Goal: Task Accomplishment & Management: Use online tool/utility

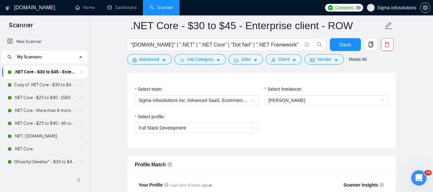
scroll to position [339, 0]
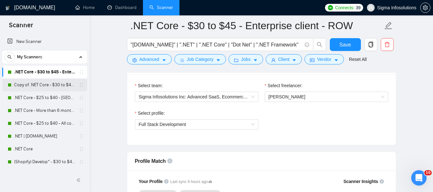
click at [41, 87] on link "Copy of .NET Core - $30 to $45 - Enterprise client - ROW" at bounding box center [44, 85] width 61 height 13
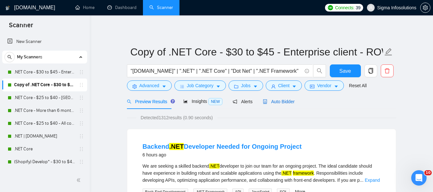
click at [273, 102] on span "Auto Bidder" at bounding box center [279, 101] width 32 height 5
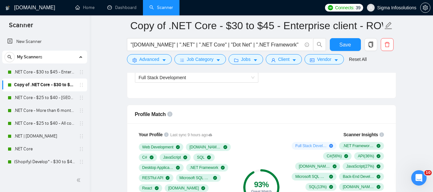
scroll to position [418, 0]
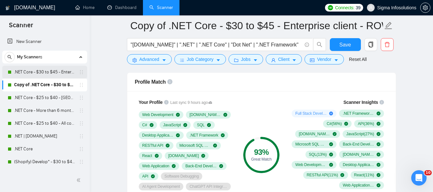
click at [43, 70] on link ".NET Core - $30 to $45 - Enterprise client - ROW" at bounding box center [44, 72] width 61 height 13
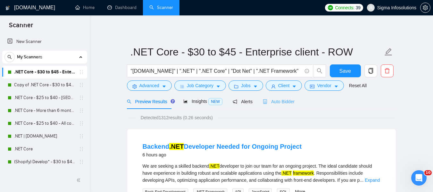
click at [284, 97] on div "Auto Bidder" at bounding box center [279, 101] width 32 height 15
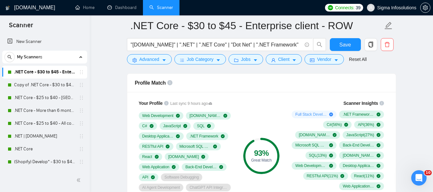
scroll to position [414, 0]
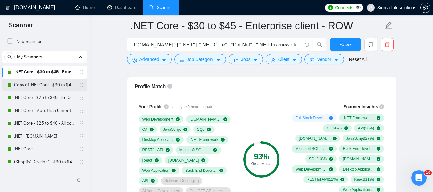
click at [38, 83] on link "Copy of .NET Core - $30 to $45 - Enterprise client - ROW" at bounding box center [44, 85] width 61 height 13
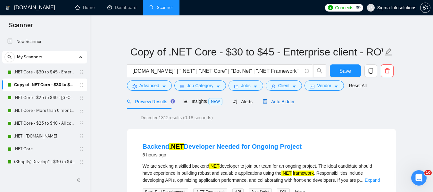
click at [282, 99] on span "Auto Bidder" at bounding box center [279, 101] width 32 height 5
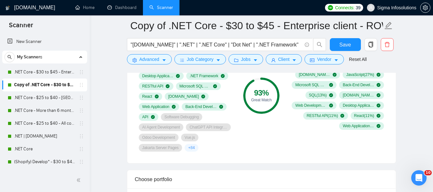
scroll to position [481, 0]
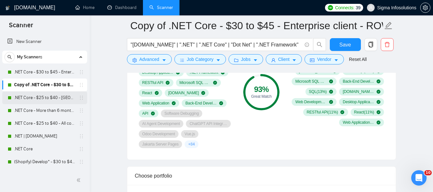
click at [43, 98] on link ".NET Core - $25 to $40 - [GEOGRAPHIC_DATA] and [GEOGRAPHIC_DATA]" at bounding box center [44, 97] width 61 height 13
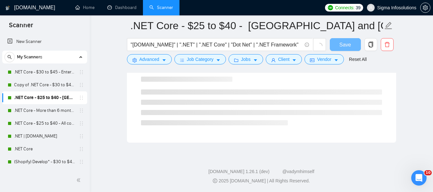
scroll to position [423, 0]
